Goal: Task Accomplishment & Management: Use online tool/utility

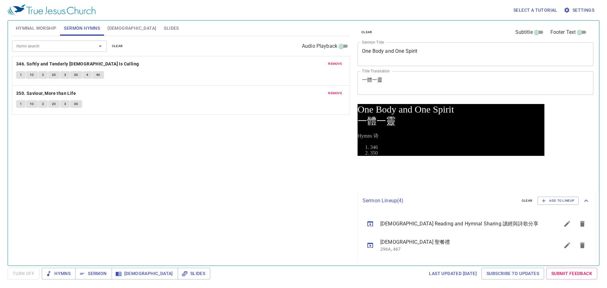
click at [412, 56] on textarea "One Body and One Spirit" at bounding box center [475, 54] width 227 height 12
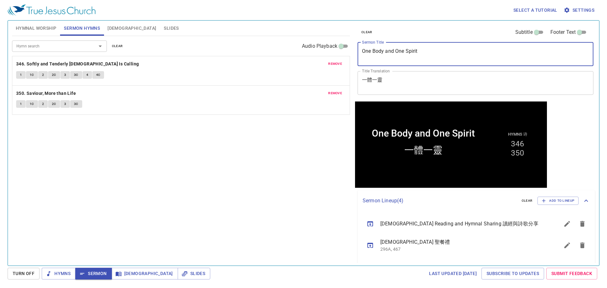
click at [263, 184] on div "Hymn search Hymn search clear Audio Playback remove 346. Softly and Tenderly Je…" at bounding box center [181, 148] width 338 height 224
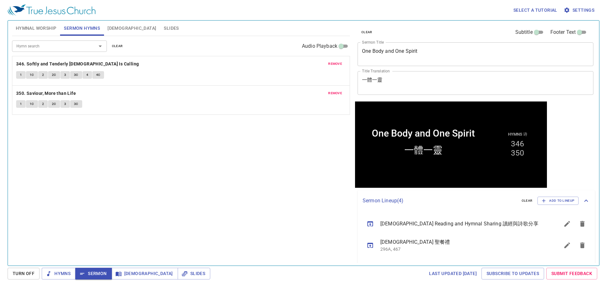
click at [264, 181] on div "Hymn search Hymn search clear Audio Playback remove 346. Softly and Tenderly Je…" at bounding box center [181, 148] width 338 height 224
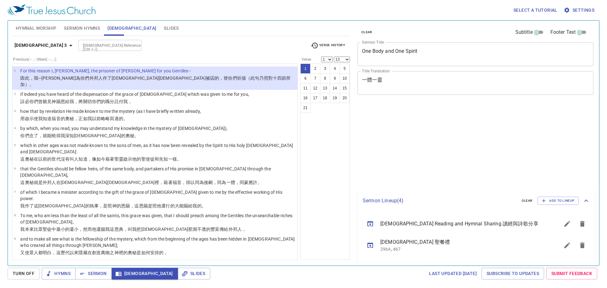
select select "13"
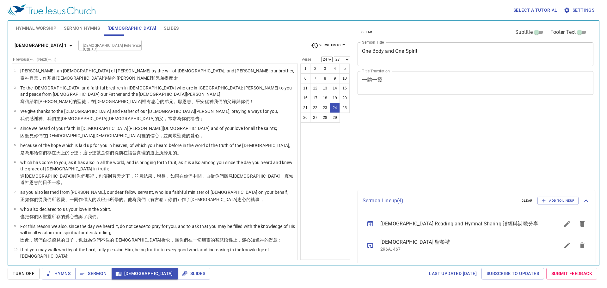
select select "24"
select select "27"
select select "24"
select select "27"
select select "24"
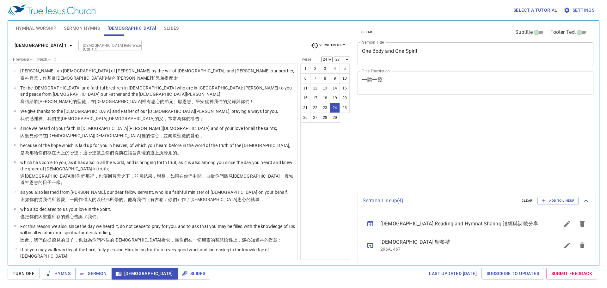
select select "27"
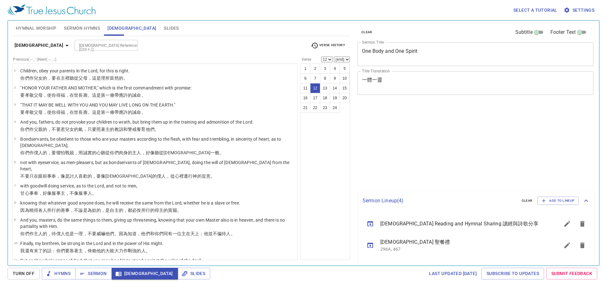
select select "12"
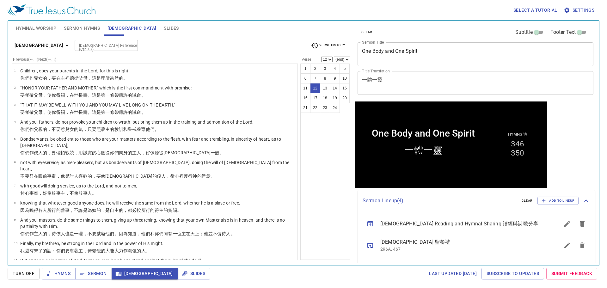
scroll to position [32, 0]
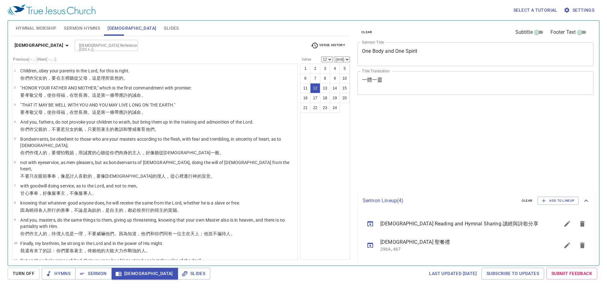
select select "12"
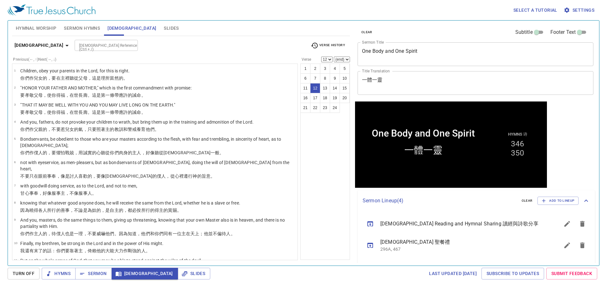
scroll to position [32, 0]
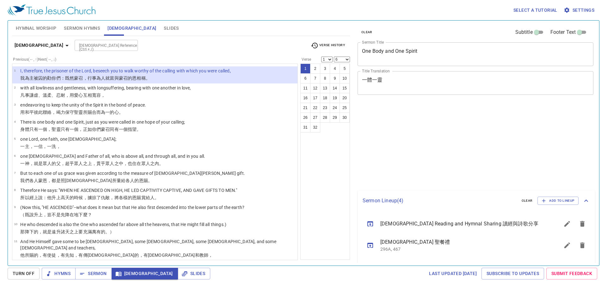
select select "6"
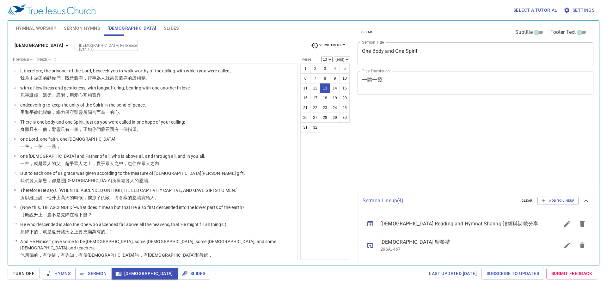
select select "13"
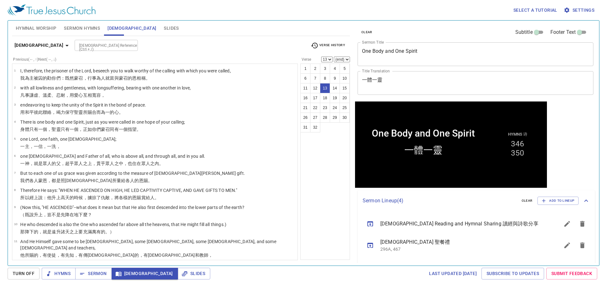
scroll to position [63, 0]
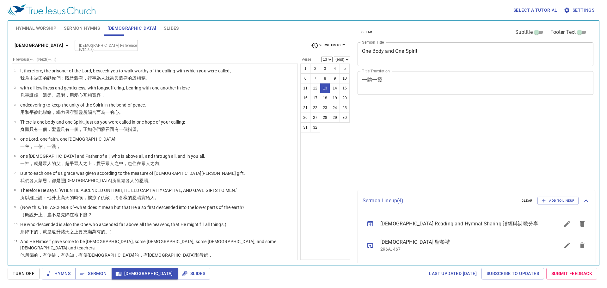
select select "13"
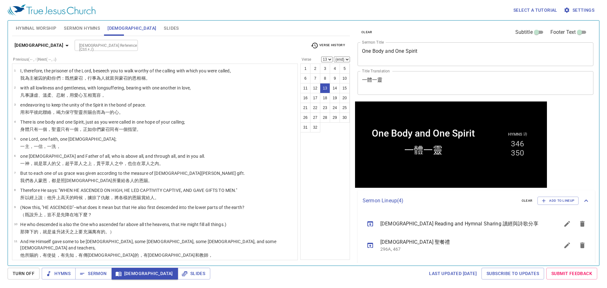
scroll to position [63, 0]
